Goal: Task Accomplishment & Management: Use online tool/utility

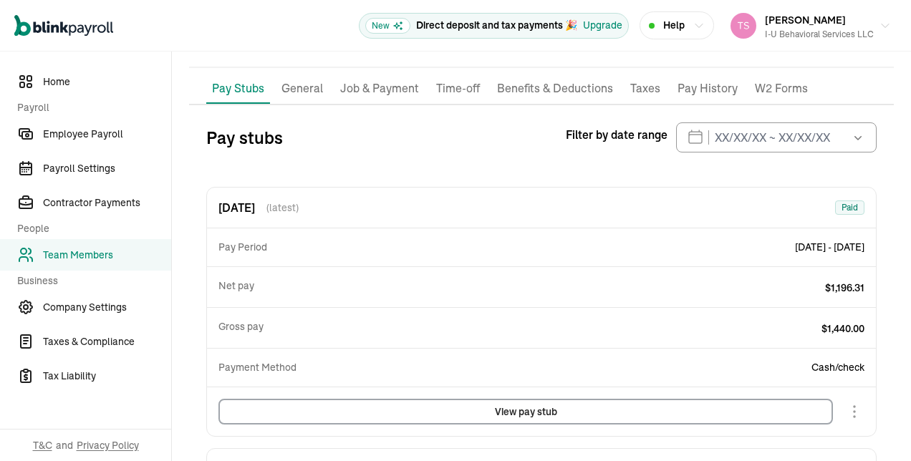
scroll to position [102, 0]
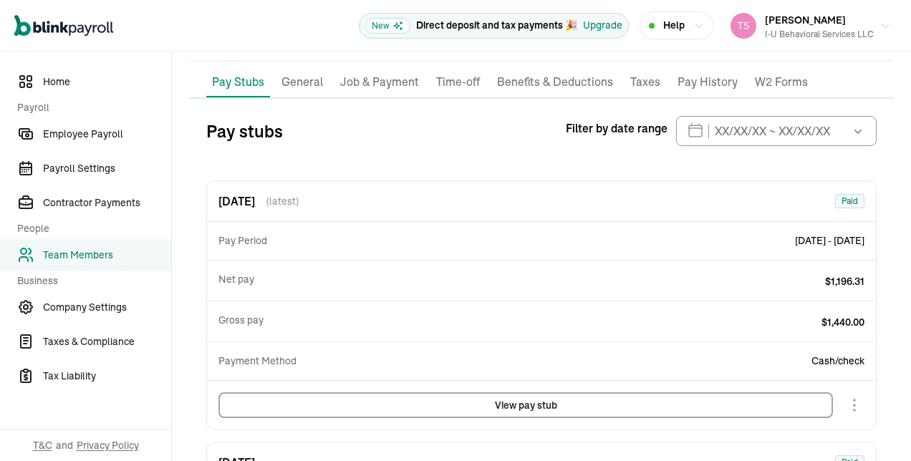
click at [379, 82] on p "Job & Payment" at bounding box center [379, 82] width 79 height 19
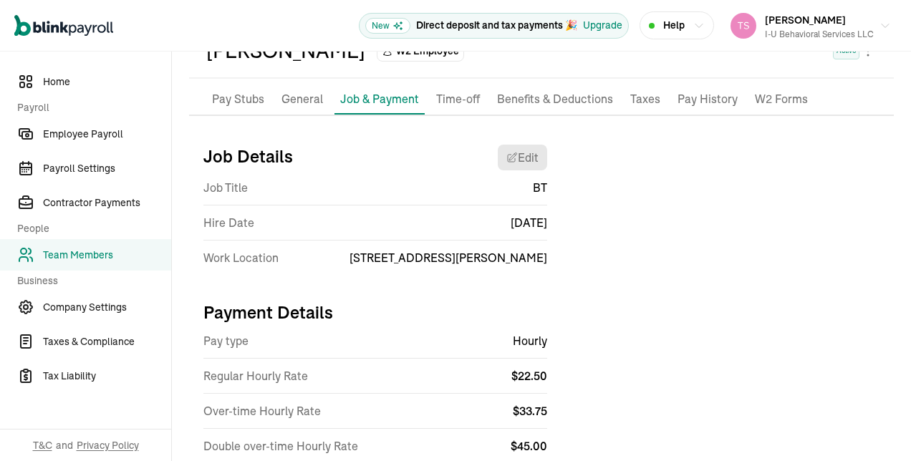
scroll to position [84, 0]
click at [103, 164] on span "Payroll Settings" at bounding box center [107, 168] width 128 height 15
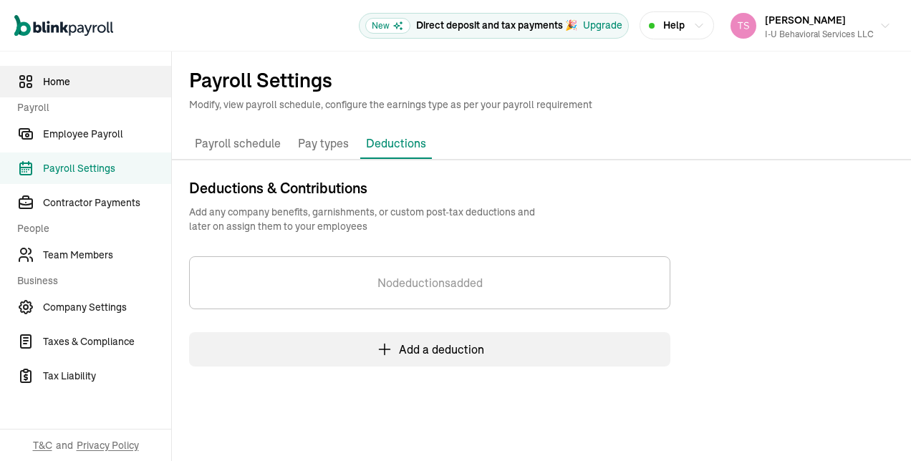
click at [64, 75] on span "Home" at bounding box center [107, 82] width 128 height 15
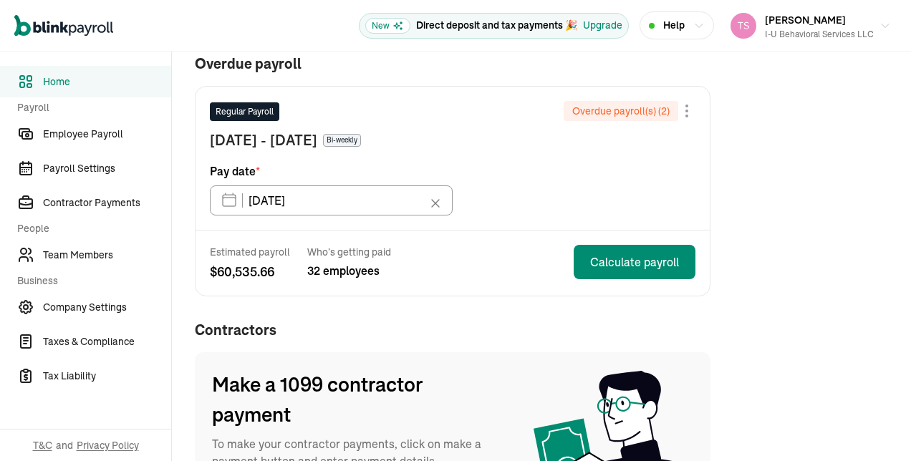
scroll to position [143, 0]
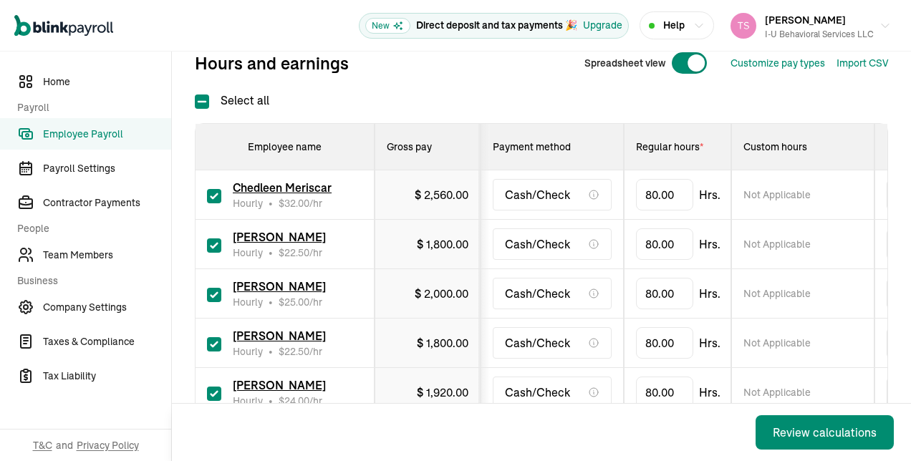
scroll to position [191, 0]
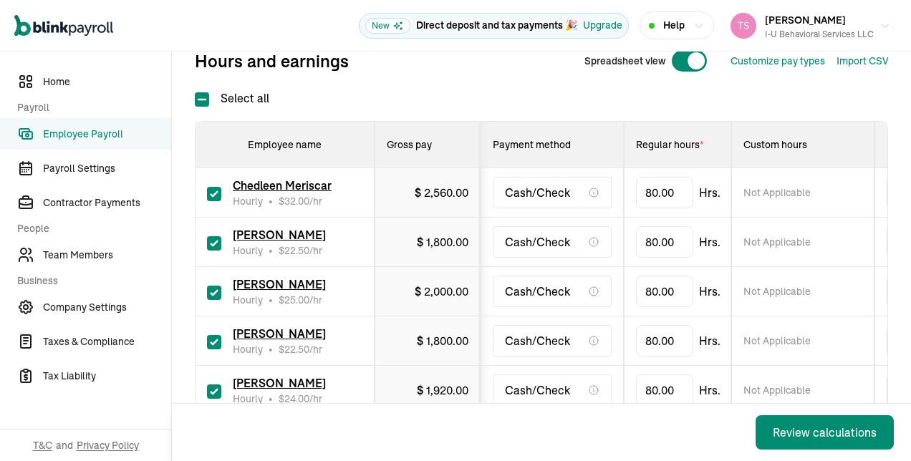
click at [210, 187] on input "checkbox" at bounding box center [214, 194] width 14 height 14
checkbox input "false"
type input "0.00"
click at [223, 292] on div "[PERSON_NAME] Hourly • $ 25.00 /hr" at bounding box center [284, 292] width 155 height 32
click at [216, 291] on input "checkbox" at bounding box center [214, 293] width 14 height 14
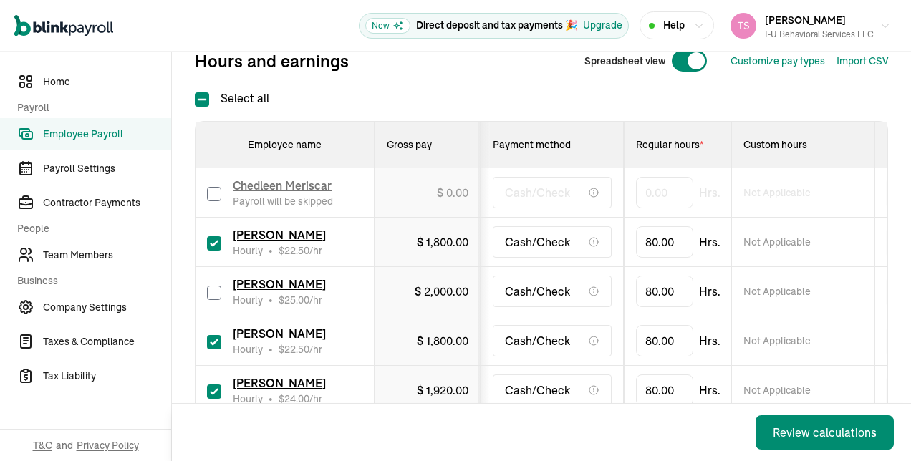
checkbox input "false"
type input "0.00"
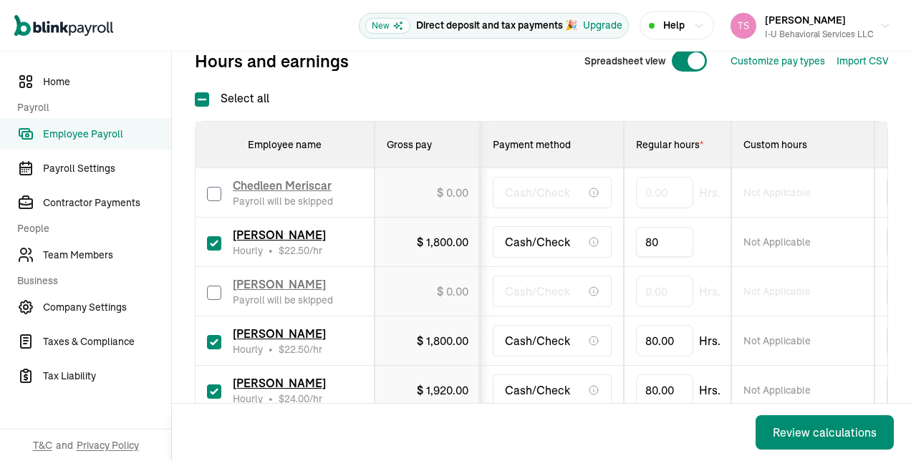
click at [654, 245] on input "80" at bounding box center [664, 242] width 57 height 30
type input "41.22"
click at [631, 301] on td "0.00 Hrs." at bounding box center [677, 291] width 107 height 49
click at [211, 337] on input "checkbox" at bounding box center [214, 342] width 14 height 14
checkbox input "false"
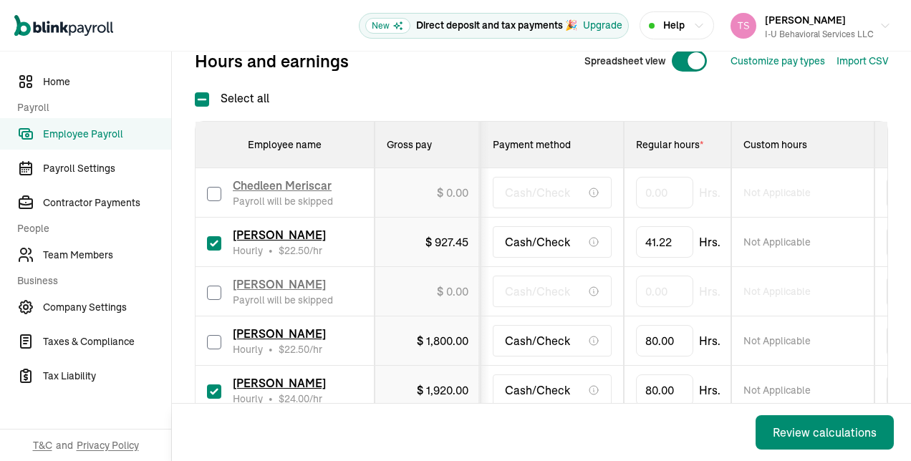
type input "0.00"
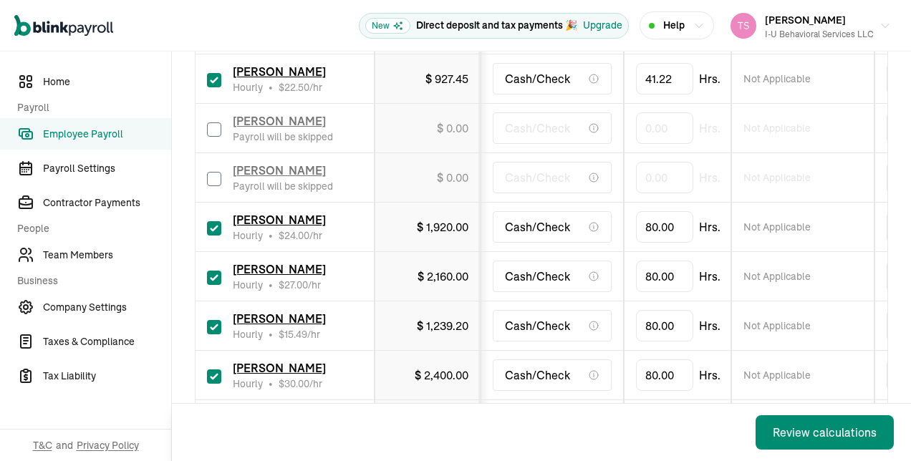
scroll to position [330, 0]
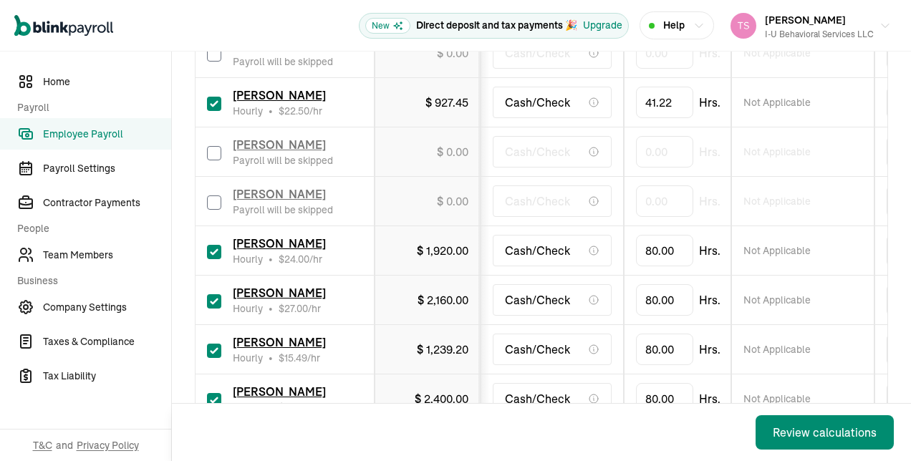
click at [211, 252] on input "checkbox" at bounding box center [214, 252] width 14 height 14
checkbox input "false"
type input "0.00"
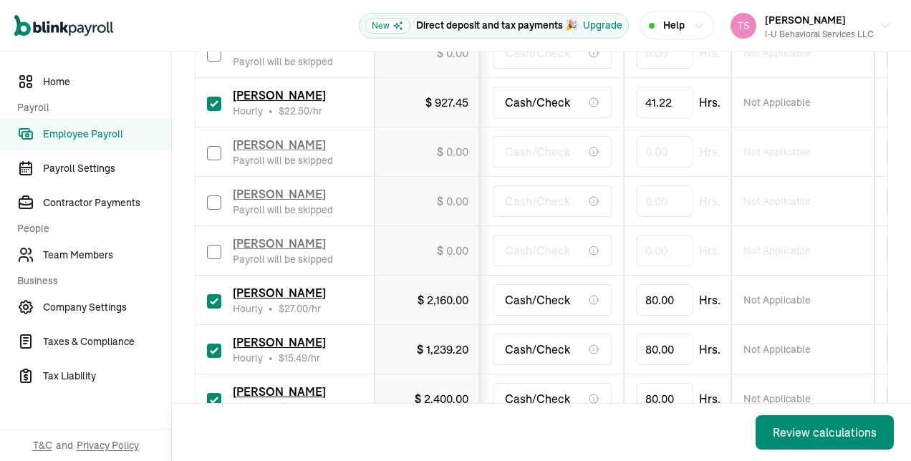
click at [218, 301] on input "checkbox" at bounding box center [214, 302] width 14 height 14
checkbox input "false"
type input "0.00"
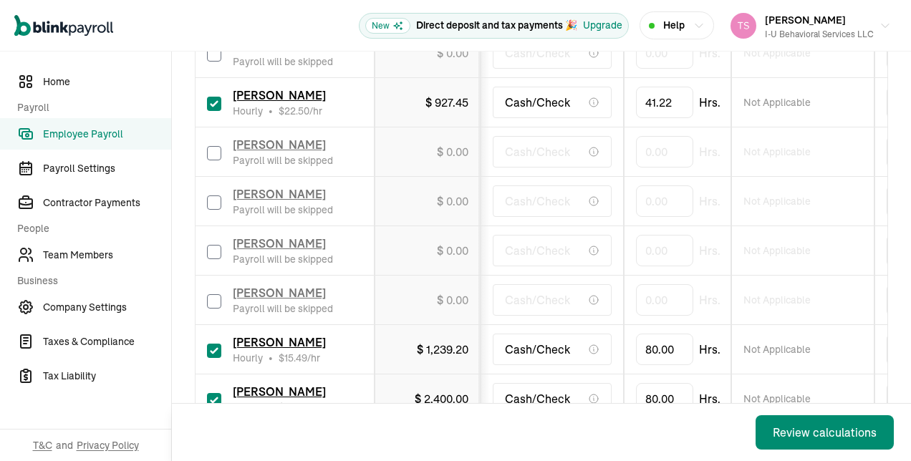
click at [220, 348] on input "checkbox" at bounding box center [214, 351] width 14 height 14
checkbox input "false"
type input "0.00"
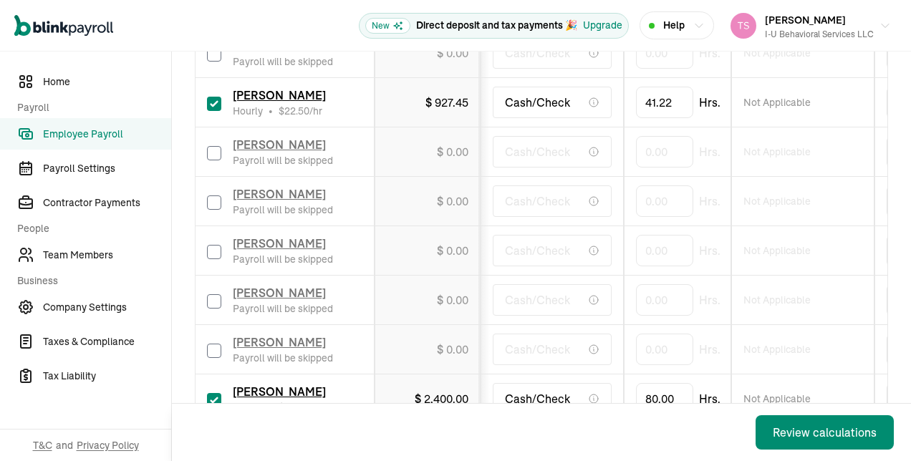
click at [217, 396] on input "checkbox" at bounding box center [214, 400] width 14 height 14
checkbox input "false"
type input "0.00"
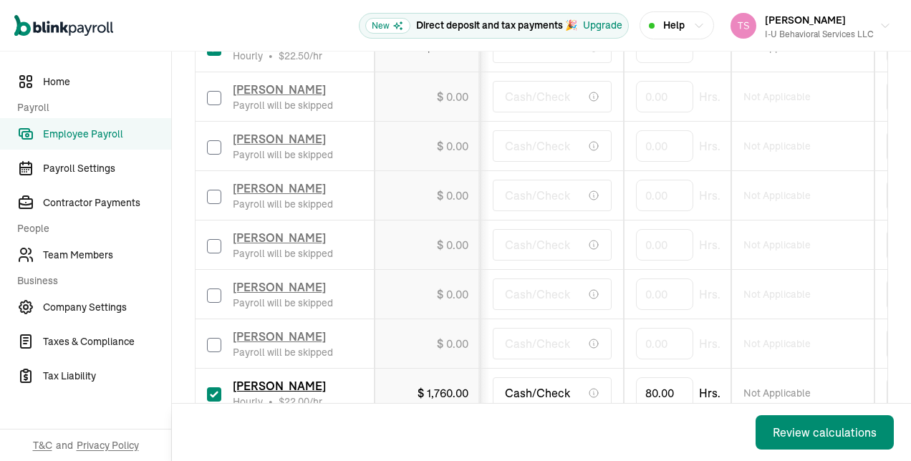
scroll to position [463, 0]
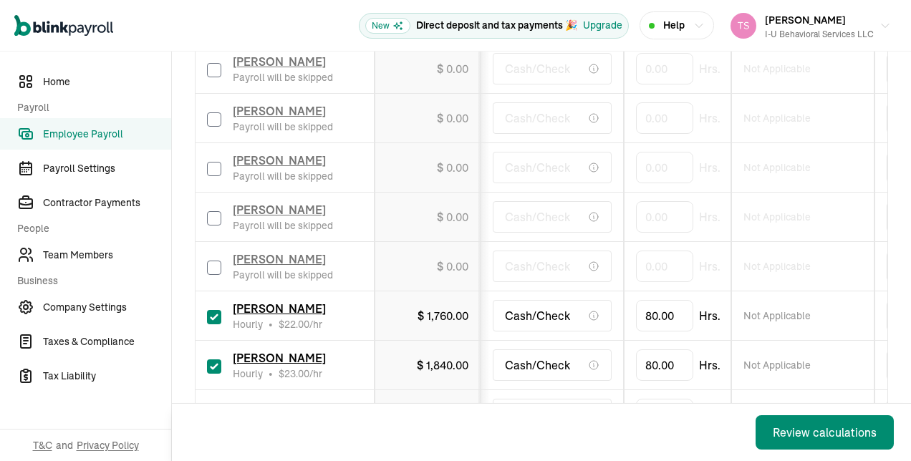
click at [214, 312] on input "checkbox" at bounding box center [214, 317] width 14 height 14
checkbox input "false"
type input "0.00"
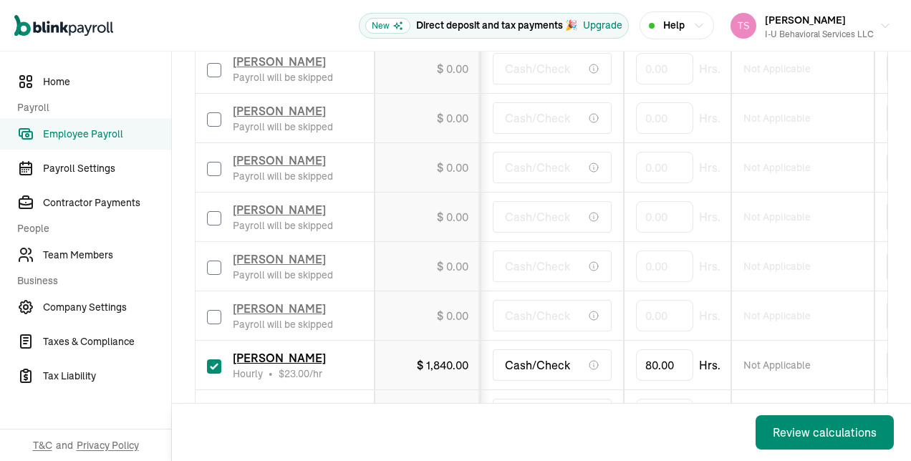
click at [218, 360] on input "checkbox" at bounding box center [214, 367] width 14 height 14
checkbox input "false"
type input "0.00"
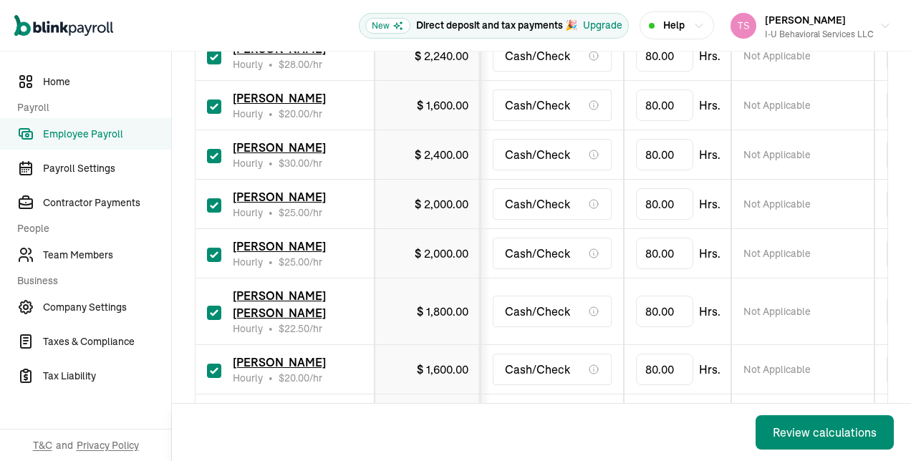
scroll to position [834, 0]
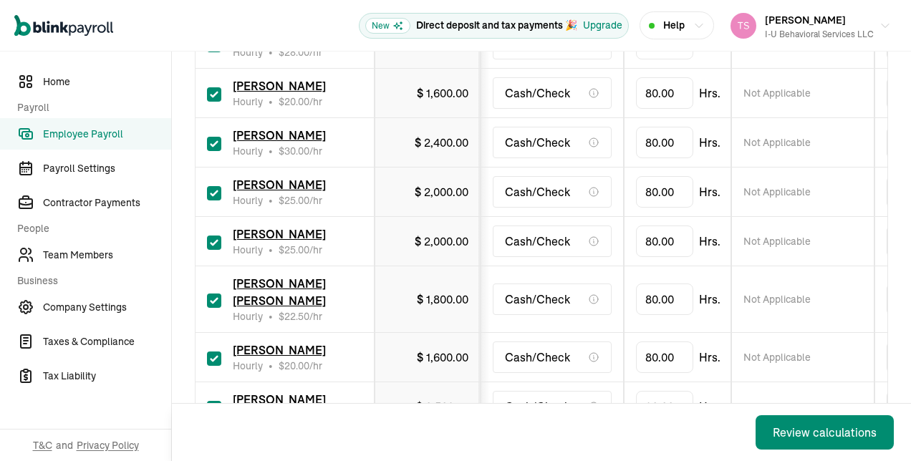
click at [210, 236] on input "checkbox" at bounding box center [214, 243] width 14 height 14
checkbox input "false"
type input "0.00"
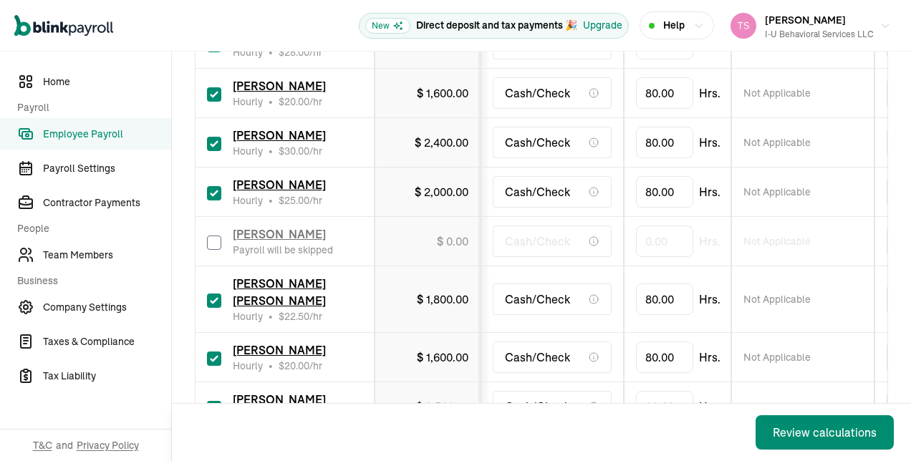
click at [212, 189] on input "checkbox" at bounding box center [214, 193] width 14 height 14
checkbox input "false"
type input "0.00"
click at [212, 138] on input "checkbox" at bounding box center [214, 144] width 14 height 14
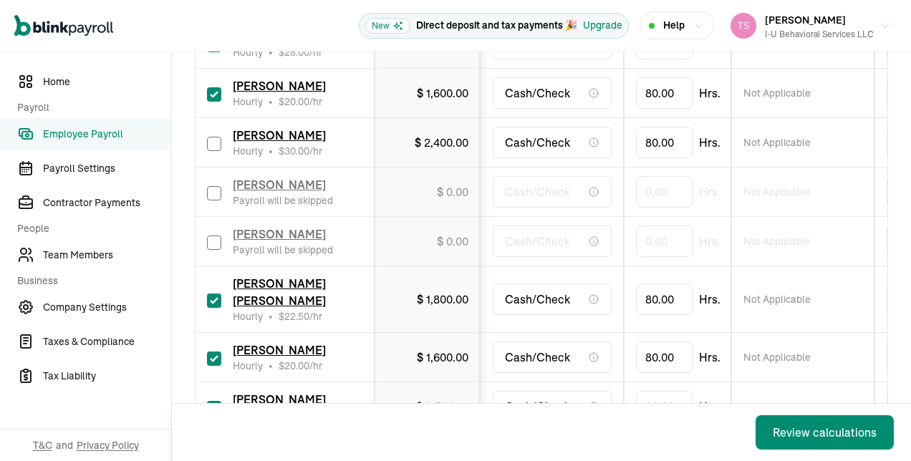
checkbox input "false"
type input "0.00"
click at [212, 92] on input "checkbox" at bounding box center [214, 94] width 14 height 14
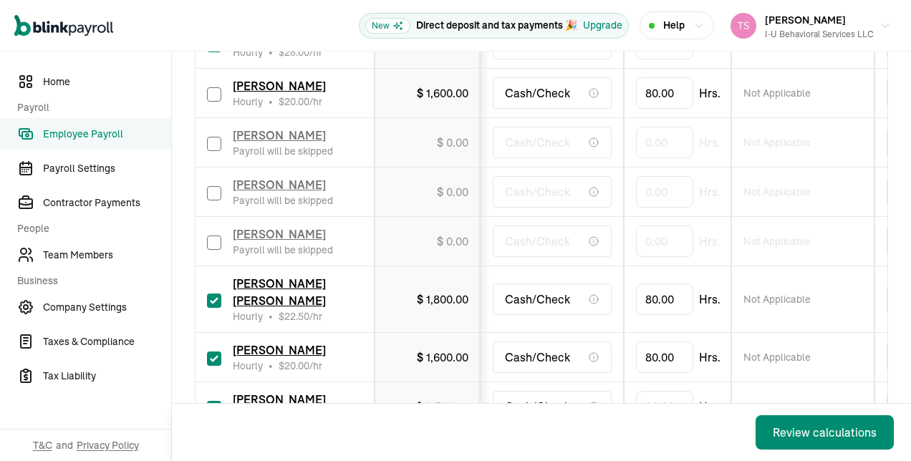
checkbox input "false"
type input "0.00"
click at [211, 294] on input "checkbox" at bounding box center [214, 301] width 14 height 14
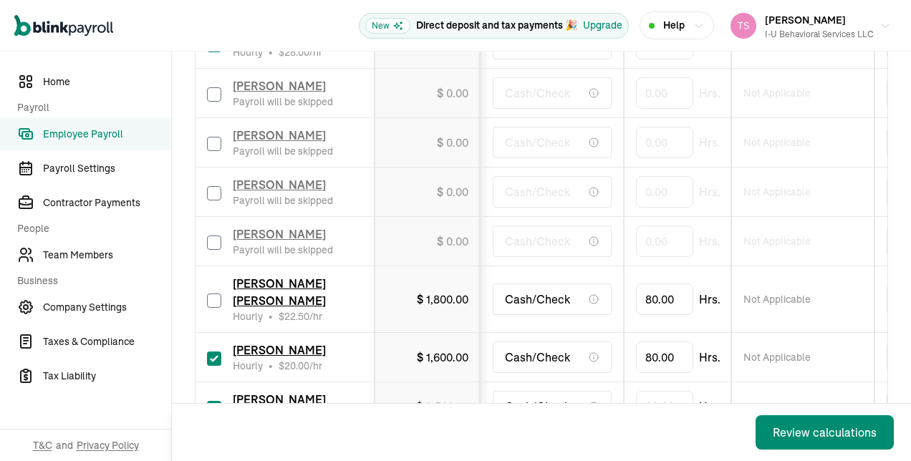
checkbox input "false"
type input "0.00"
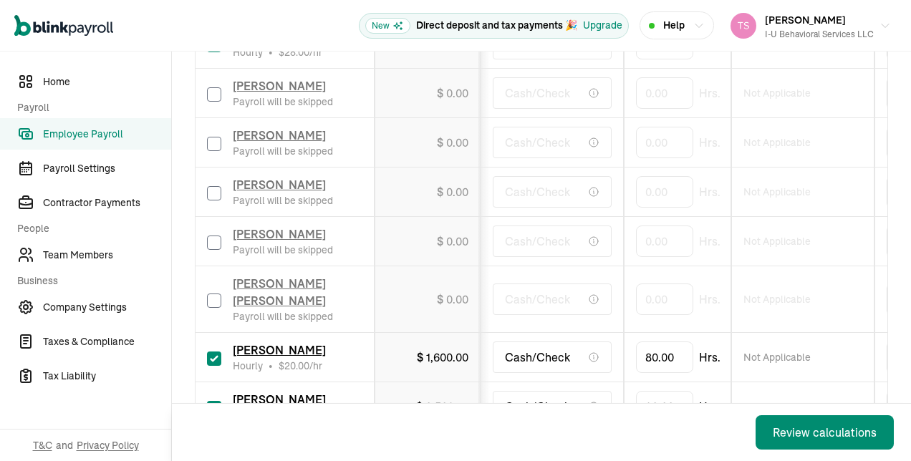
click at [208, 352] on input "checkbox" at bounding box center [214, 359] width 14 height 14
checkbox input "false"
type input "0.00"
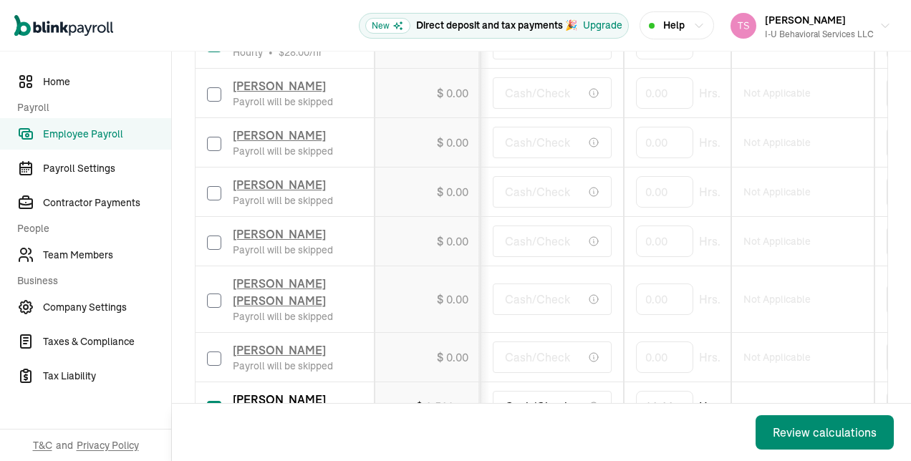
click at [213, 401] on input "checkbox" at bounding box center [214, 408] width 14 height 14
checkbox input "false"
type input "0.00"
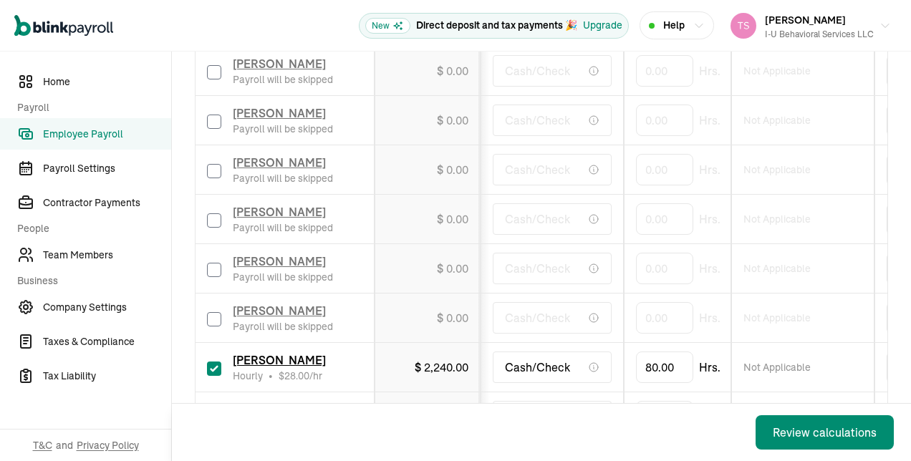
scroll to position [508, 0]
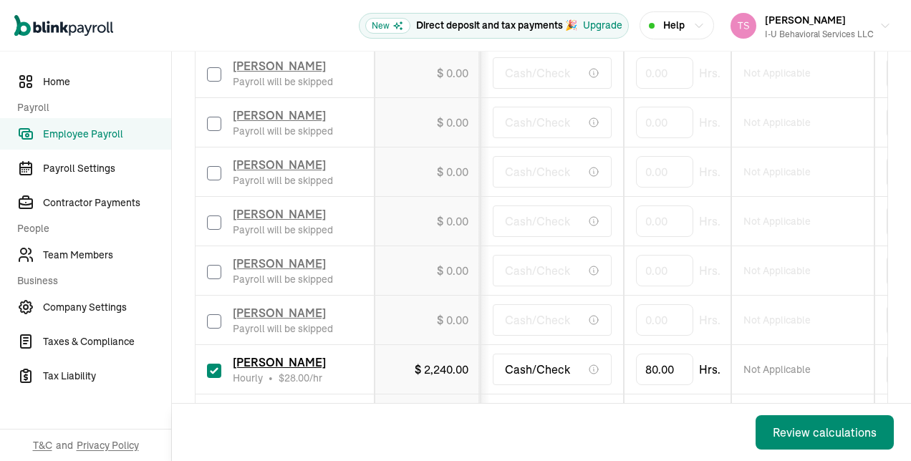
click at [215, 364] on input "checkbox" at bounding box center [214, 371] width 14 height 14
checkbox input "false"
type input "0.00"
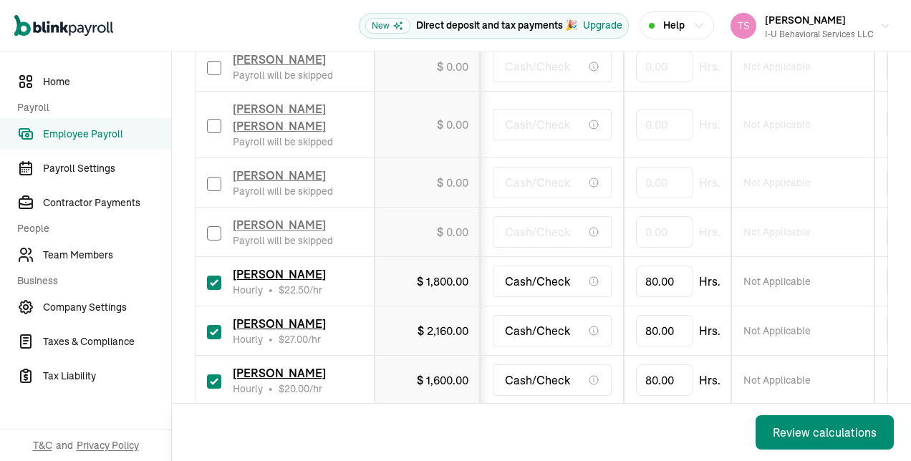
scroll to position [1096, 0]
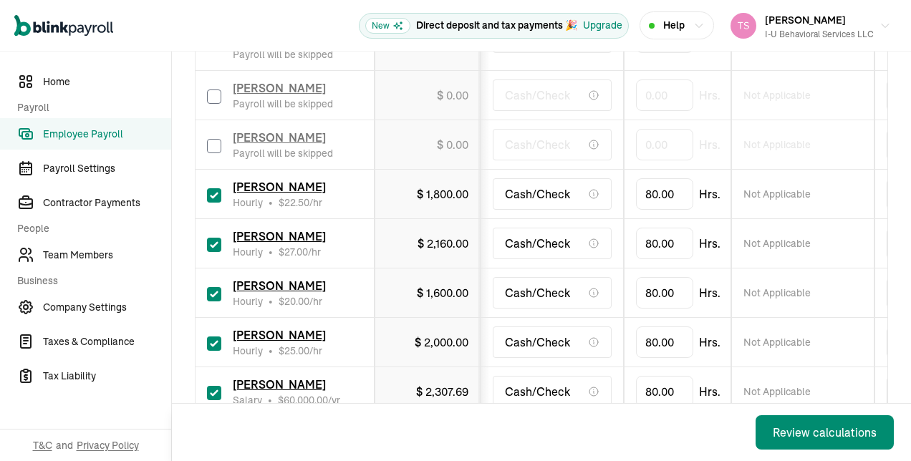
click at [214, 188] on input "checkbox" at bounding box center [214, 195] width 14 height 14
checkbox input "false"
type input "0.00"
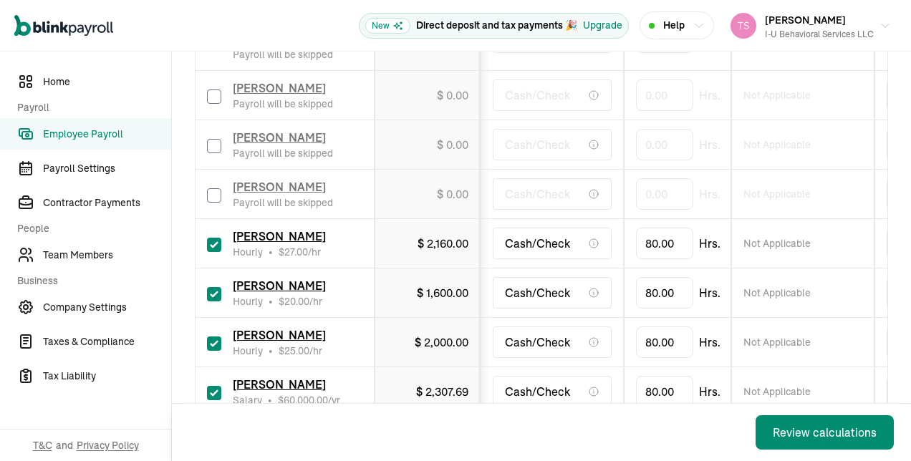
click at [217, 238] on input "checkbox" at bounding box center [214, 245] width 14 height 14
checkbox input "false"
type input "0.00"
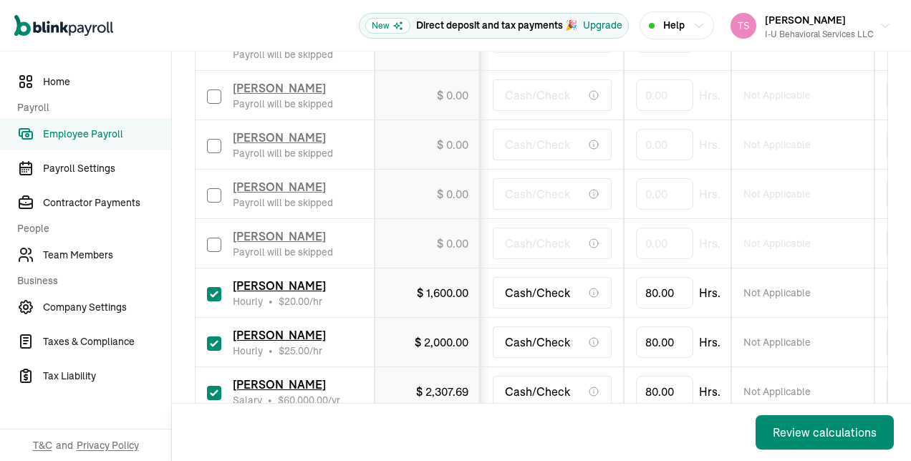
click at [217, 279] on div "[PERSON_NAME] Hourly • $ 20.00 /hr" at bounding box center [284, 293] width 155 height 32
click at [213, 287] on input "checkbox" at bounding box center [214, 294] width 14 height 14
checkbox input "false"
type input "0.00"
click at [216, 337] on input "checkbox" at bounding box center [214, 344] width 14 height 14
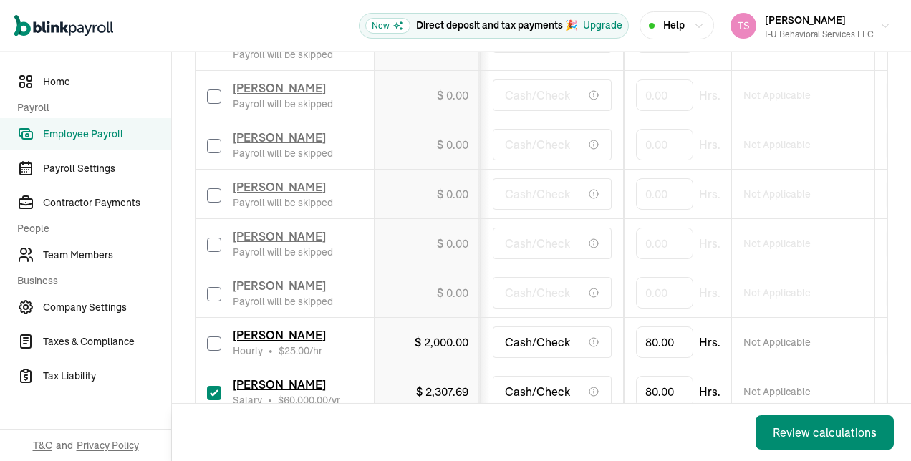
checkbox input "false"
type input "0.00"
click at [214, 386] on input "checkbox" at bounding box center [214, 393] width 14 height 14
checkbox input "false"
type input "0.00"
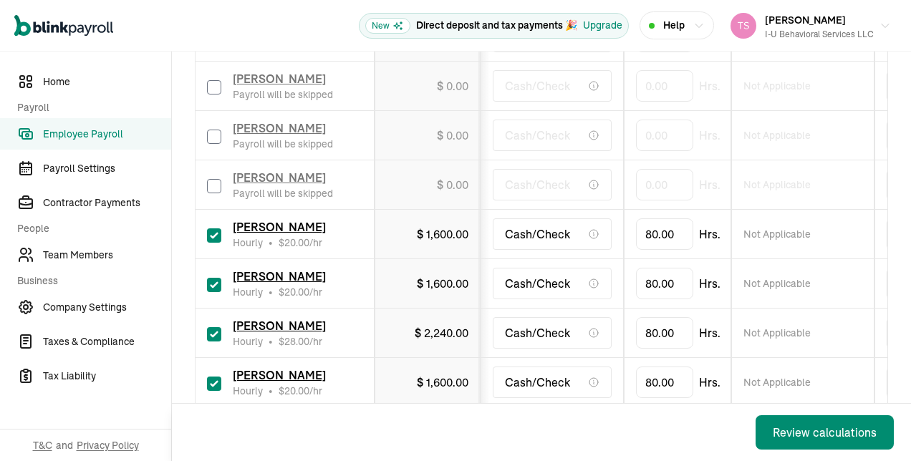
scroll to position [1358, 0]
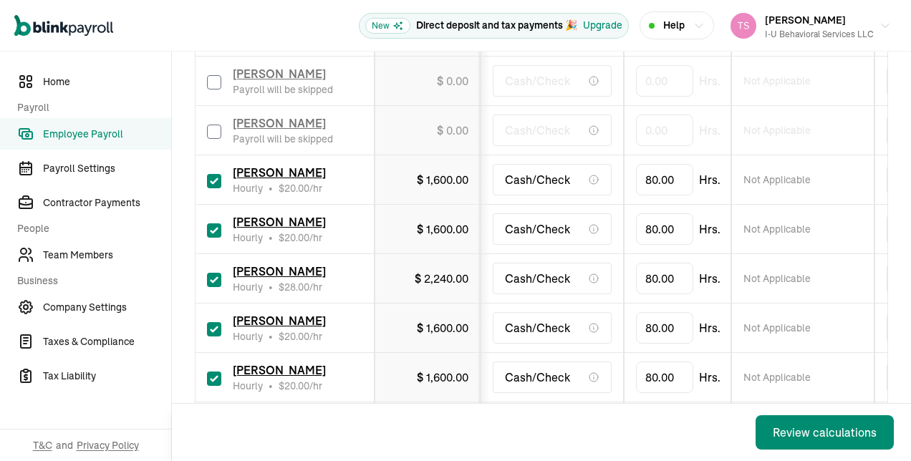
click at [214, 174] on input "checkbox" at bounding box center [214, 181] width 14 height 14
checkbox input "false"
type input "0.00"
click at [222, 214] on div "[PERSON_NAME] Hourly • $ 20.00 /hr" at bounding box center [284, 230] width 155 height 32
click at [214, 224] on input "checkbox" at bounding box center [214, 231] width 14 height 14
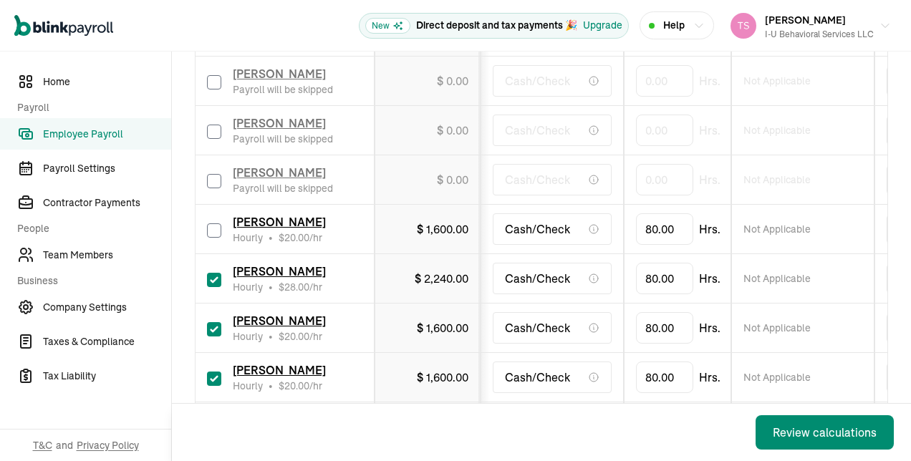
checkbox input "false"
type input "0.00"
click at [215, 273] on input "checkbox" at bounding box center [214, 280] width 14 height 14
checkbox input "false"
type input "0.00"
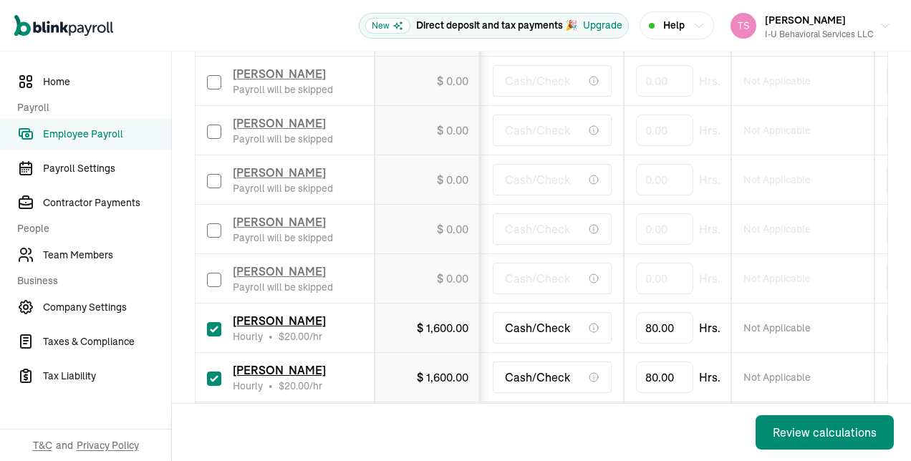
click at [212, 322] on input "checkbox" at bounding box center [214, 329] width 14 height 14
checkbox input "false"
type input "0.00"
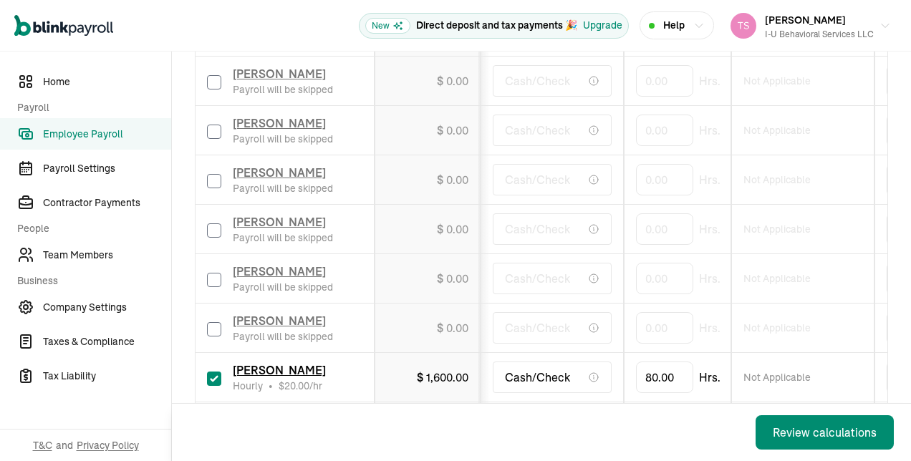
click at [217, 372] on input "checkbox" at bounding box center [214, 379] width 14 height 14
checkbox input "false"
type input "0.00"
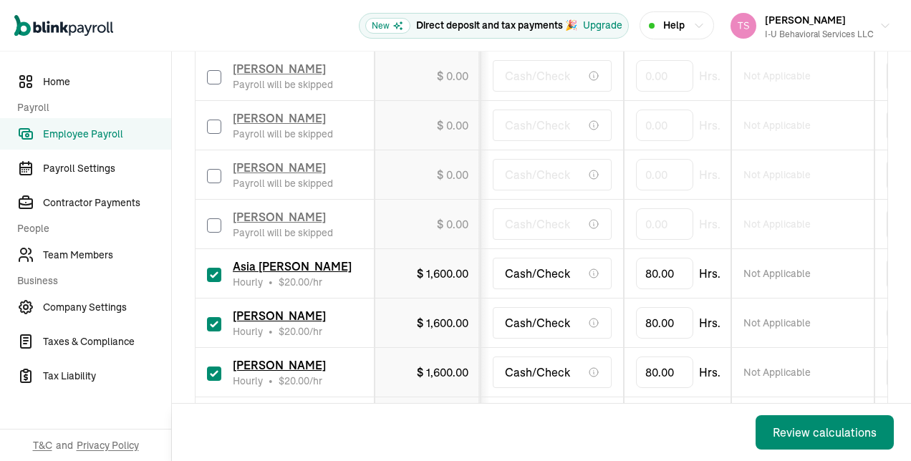
scroll to position [1523, 0]
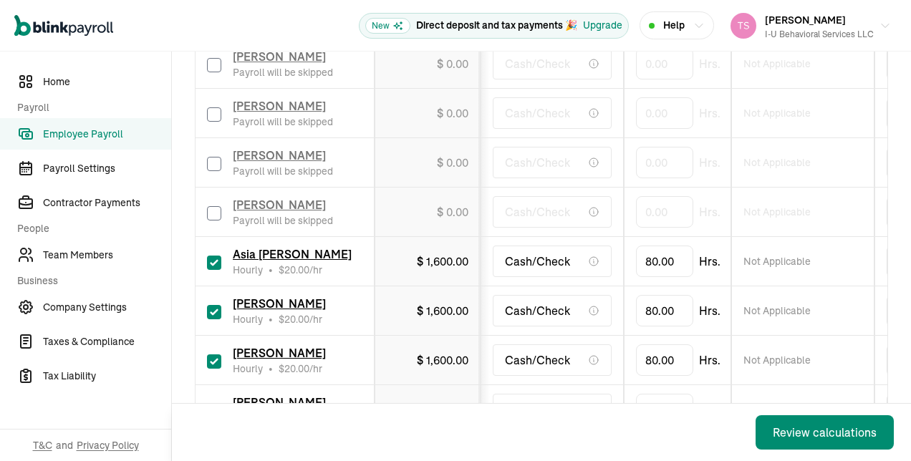
click at [211, 256] on input "checkbox" at bounding box center [214, 263] width 14 height 14
checkbox input "false"
type input "0.00"
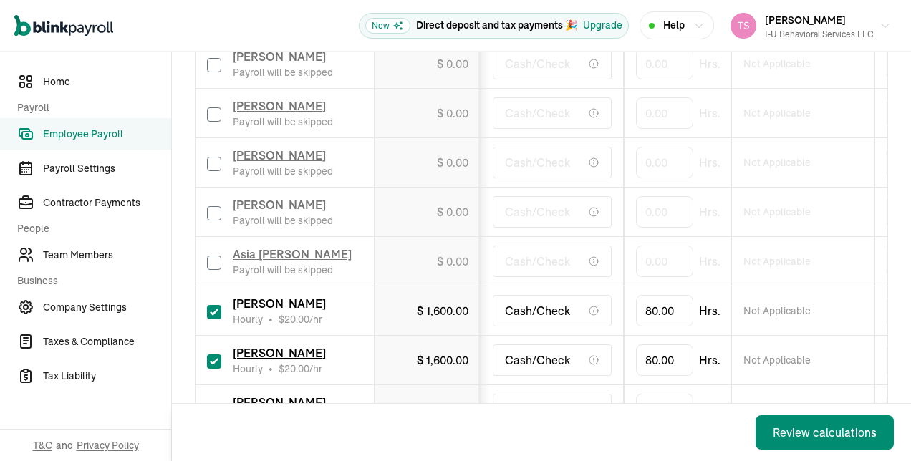
click at [218, 305] on input "checkbox" at bounding box center [214, 312] width 14 height 14
checkbox input "false"
type input "0.00"
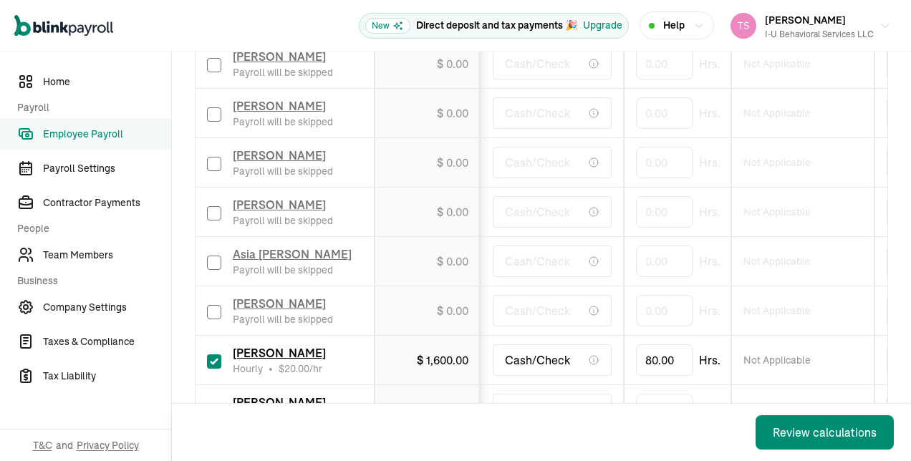
click at [214, 355] on input "checkbox" at bounding box center [214, 362] width 14 height 14
checkbox input "false"
type input "0.00"
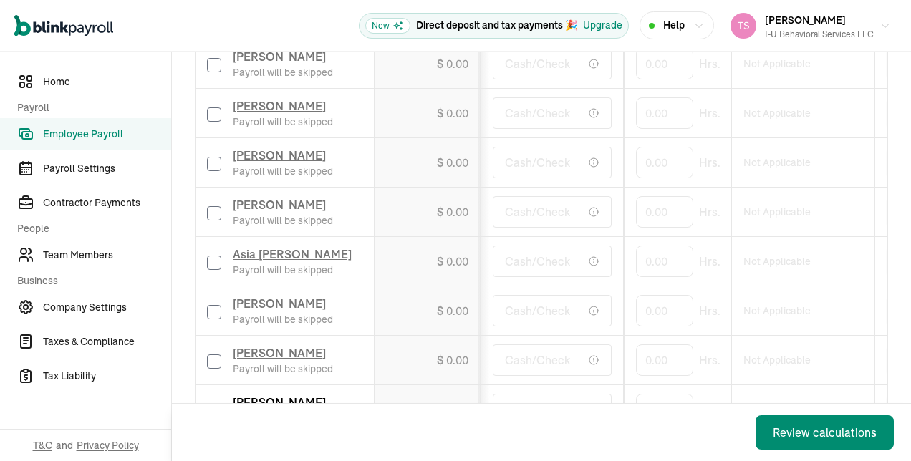
click at [212, 404] on input "checkbox" at bounding box center [214, 411] width 14 height 14
checkbox input "false"
type input "0.00"
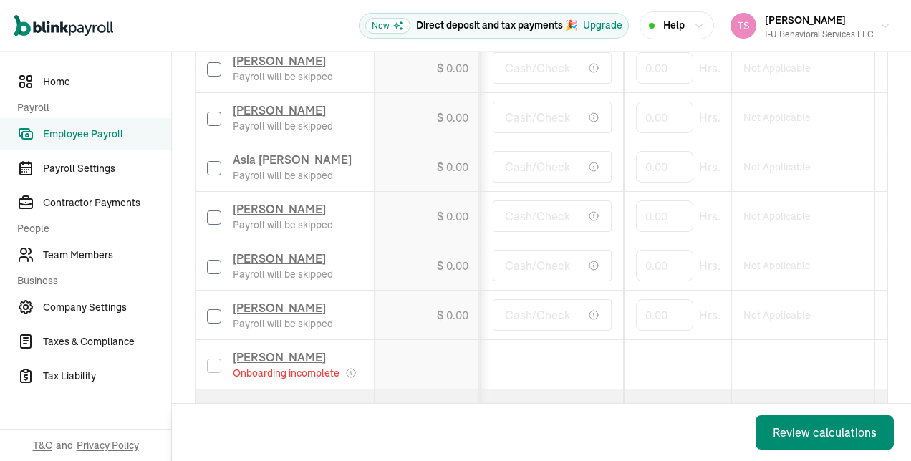
scroll to position [1652, 0]
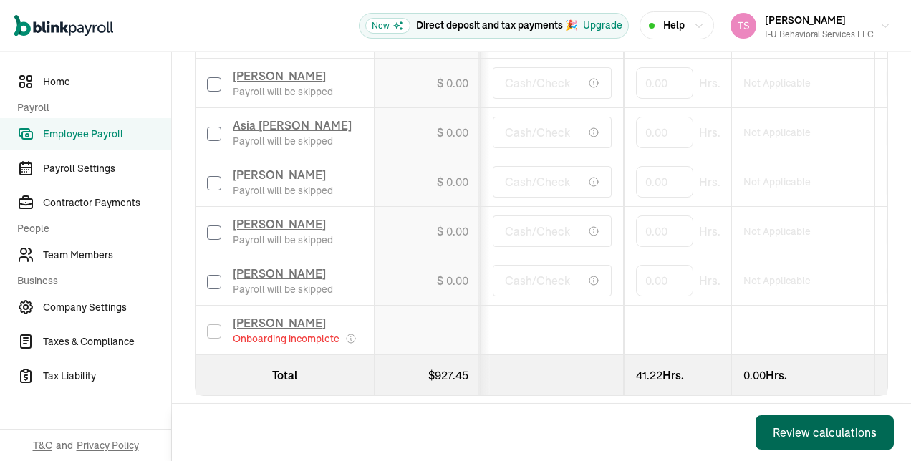
click at [788, 428] on div "Review calculations" at bounding box center [825, 432] width 104 height 17
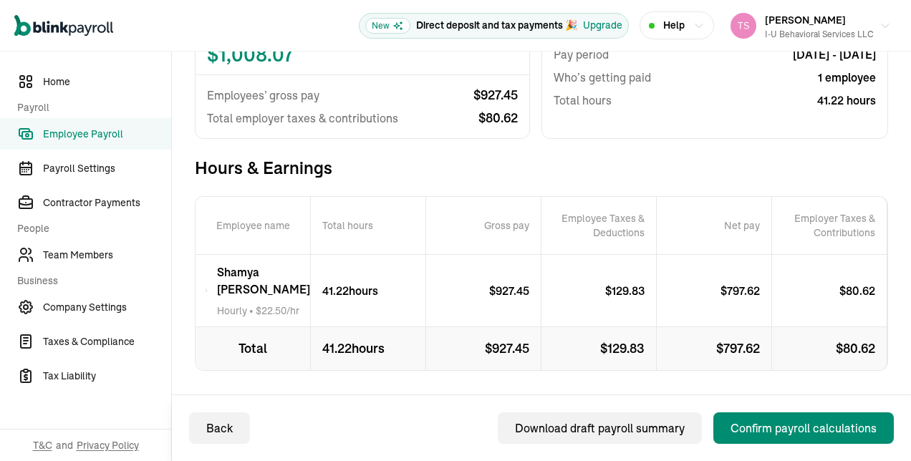
scroll to position [176, 0]
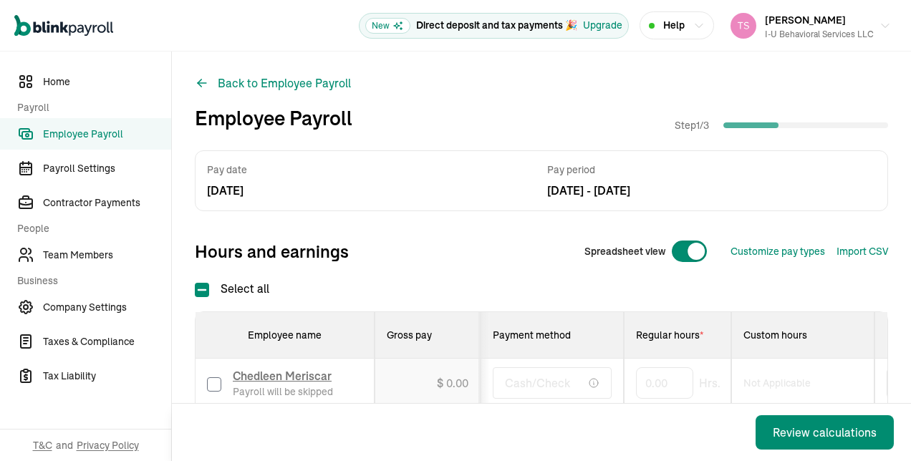
drag, startPoint x: 23, startPoint y: 2, endPoint x: 338, endPoint y: 63, distance: 321.1
